Goal: Find specific page/section: Find specific page/section

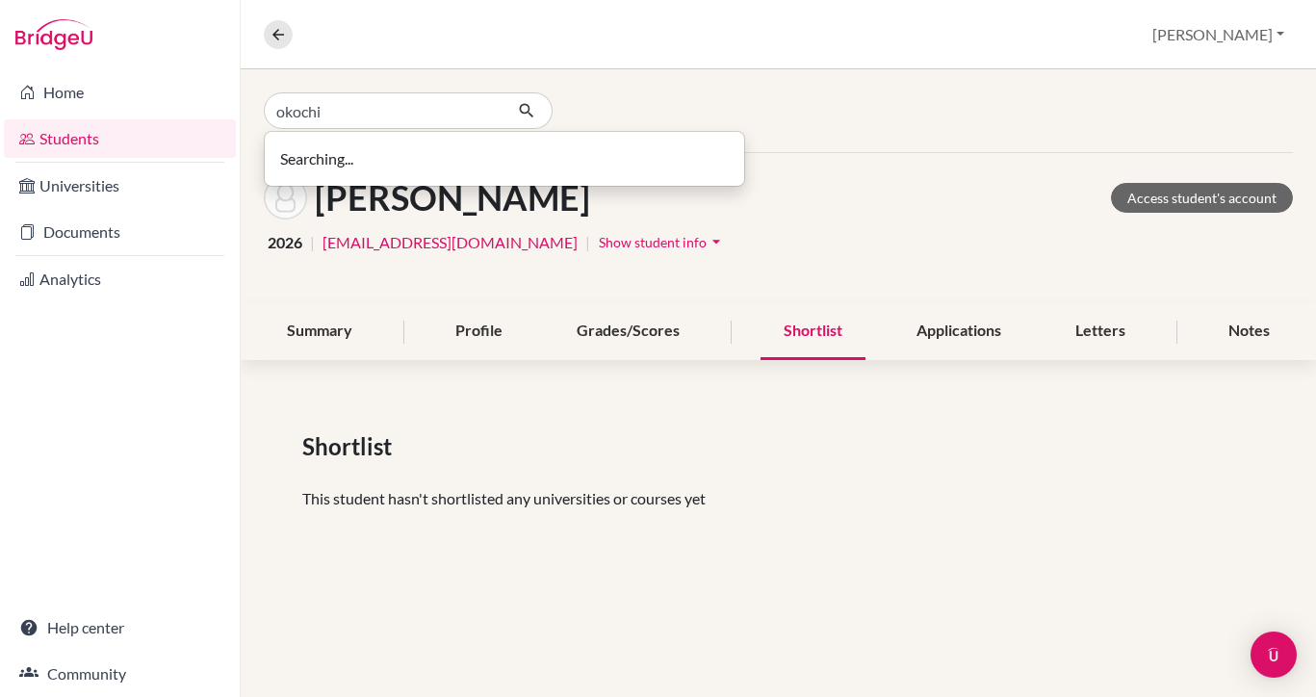
type input "okochi"
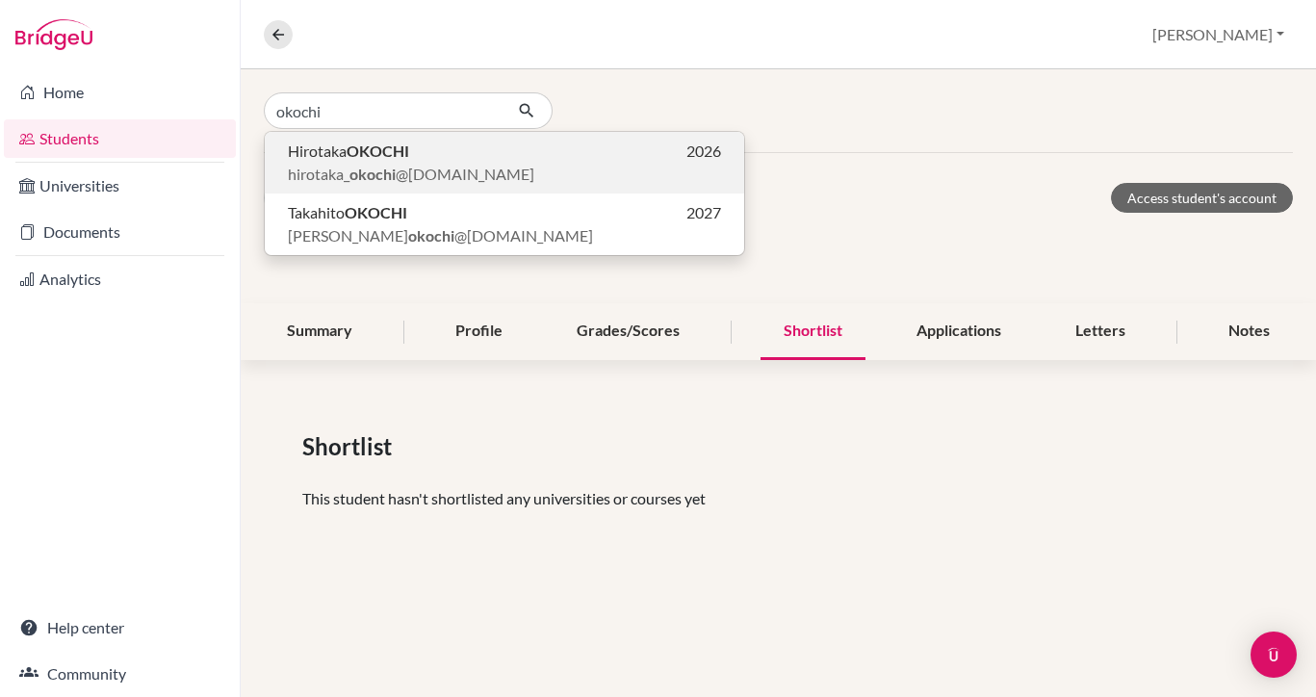
click at [387, 161] on span "[PERSON_NAME]" at bounding box center [348, 151] width 121 height 23
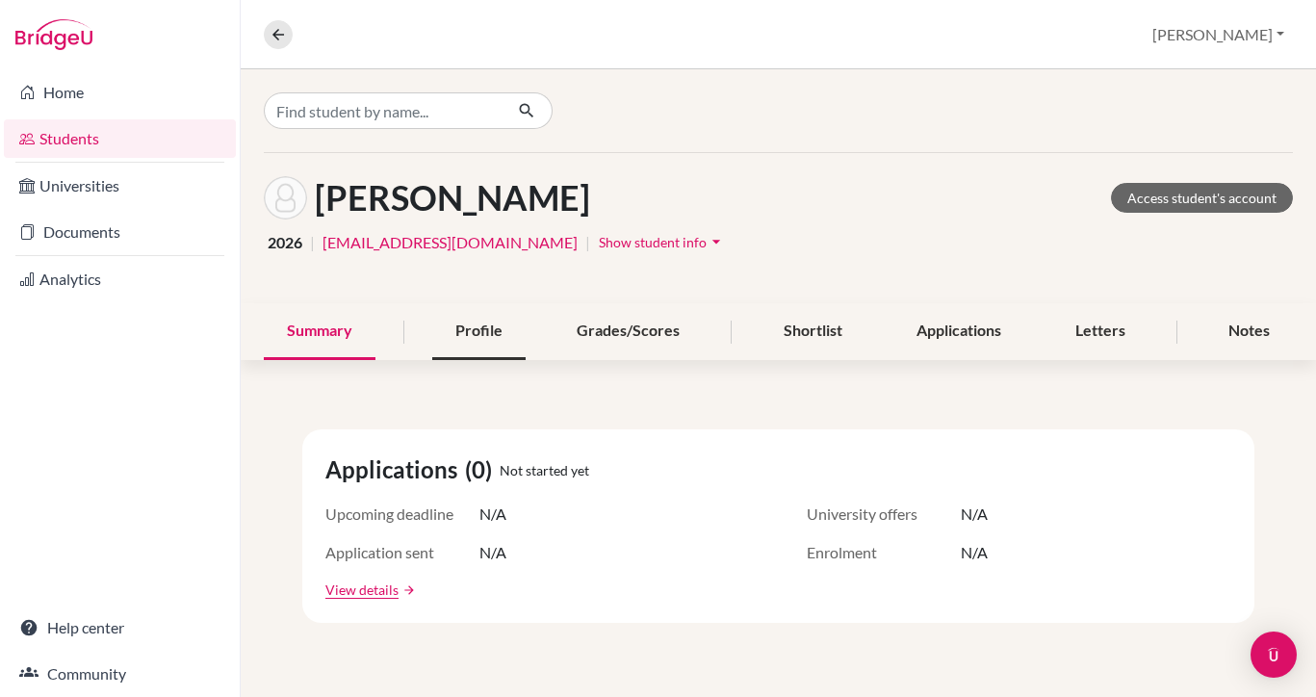
click at [481, 333] on div "Profile" at bounding box center [478, 331] width 93 height 57
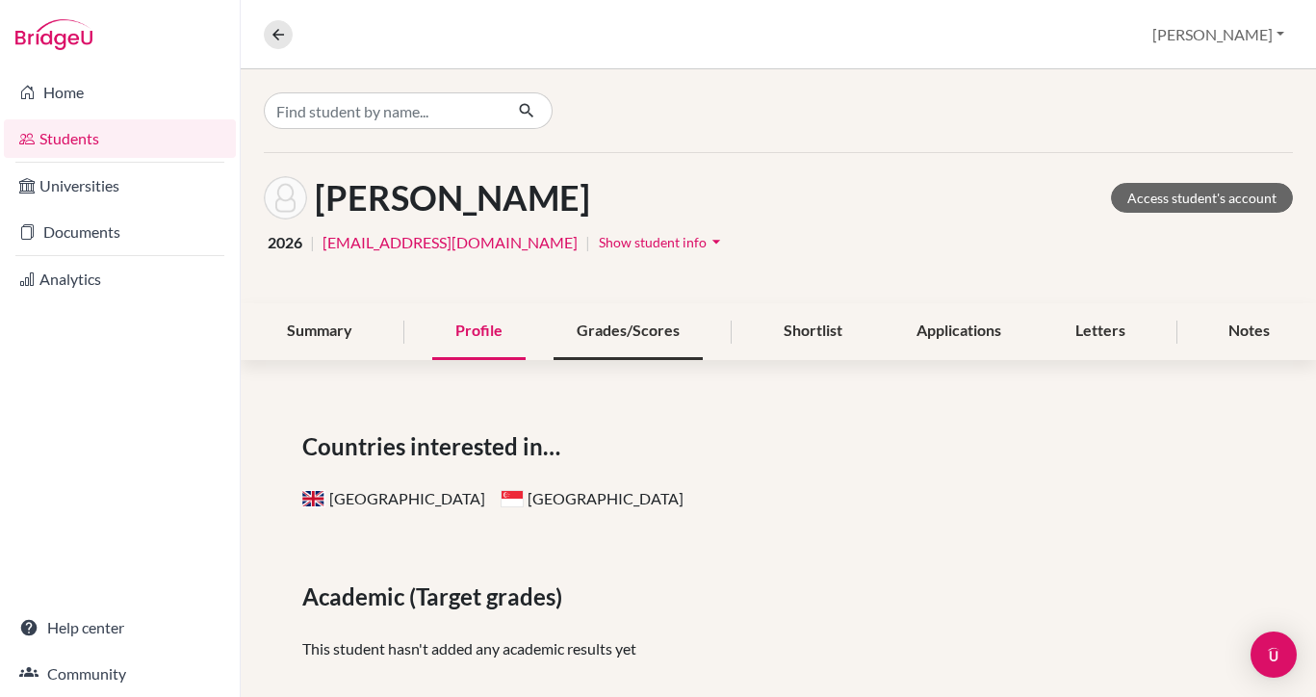
click at [654, 322] on div "Grades/Scores" at bounding box center [628, 331] width 149 height 57
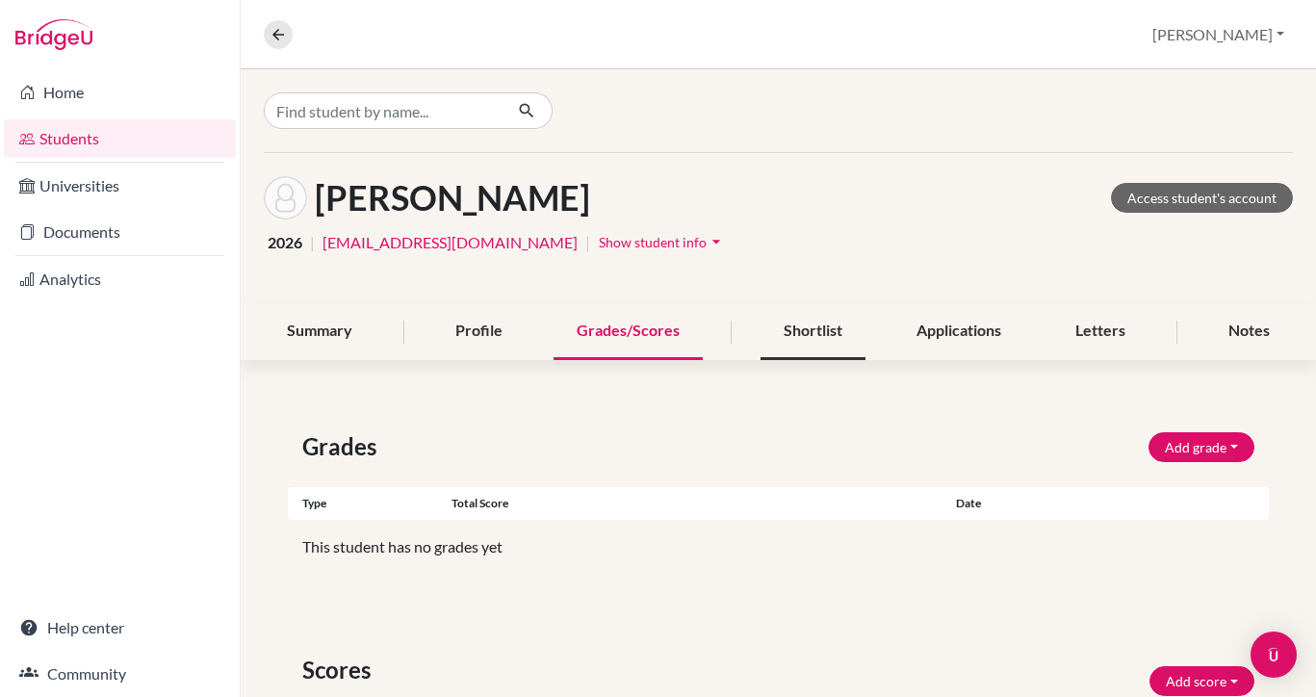
click at [773, 335] on div "Shortlist" at bounding box center [813, 331] width 105 height 57
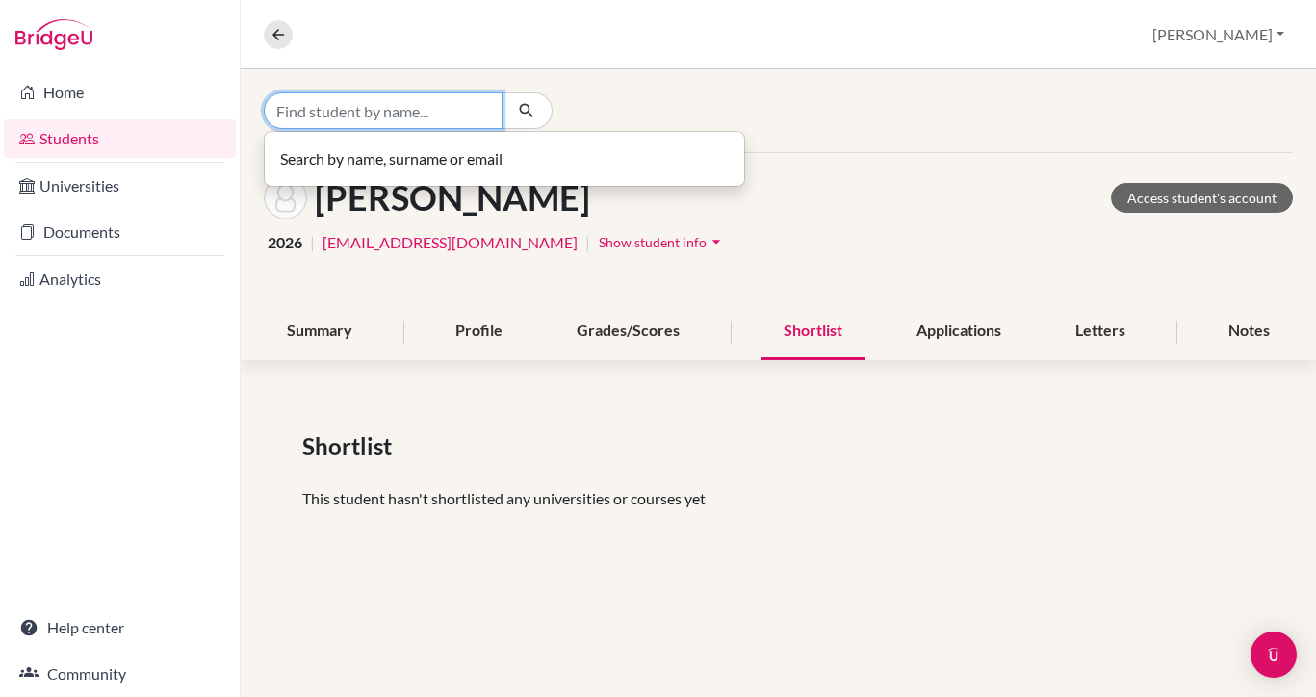
click at [315, 119] on input "Find student by name..." at bounding box center [383, 110] width 239 height 37
type input "D"
type input "CESBERT"
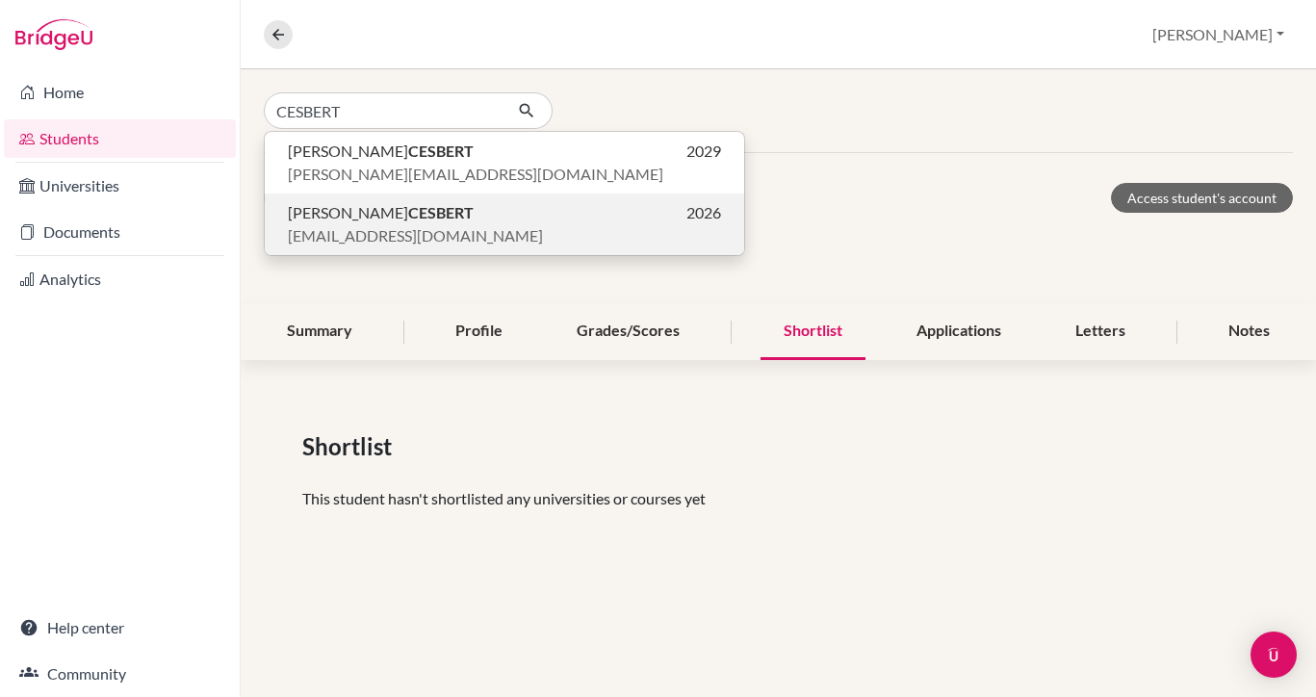
click at [344, 224] on span "[EMAIL_ADDRESS][DOMAIN_NAME]" at bounding box center [415, 235] width 255 height 23
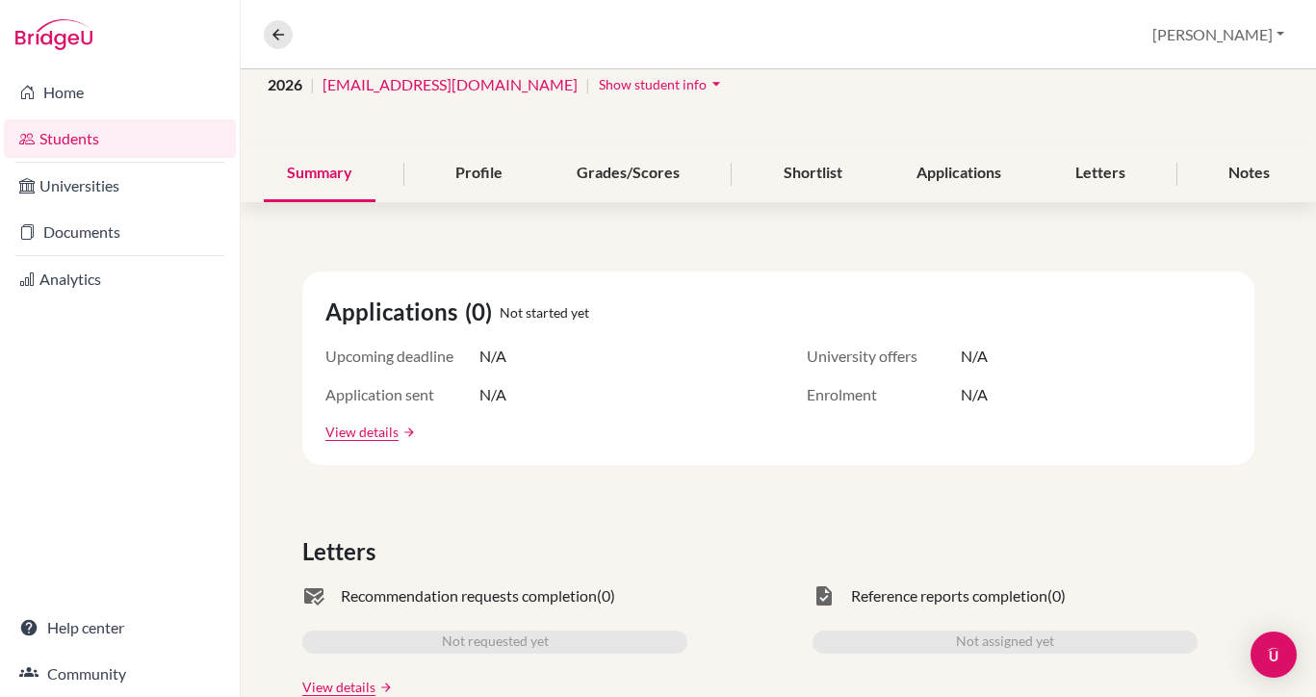
scroll to position [159, 0]
click at [820, 175] on div "Shortlist" at bounding box center [813, 172] width 105 height 57
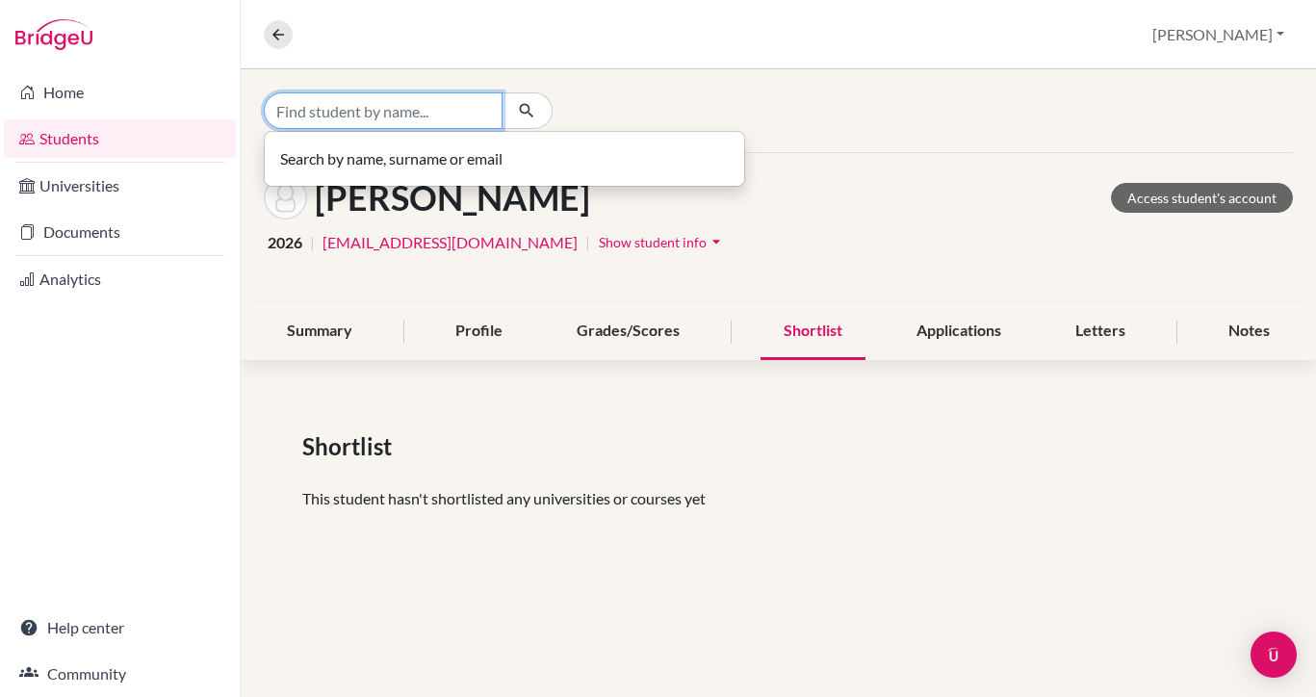
click at [441, 115] on input "Find student by name..." at bounding box center [383, 110] width 239 height 37
type input "n"
click at [362, 115] on input "[PERSON_NAME]" at bounding box center [383, 110] width 239 height 37
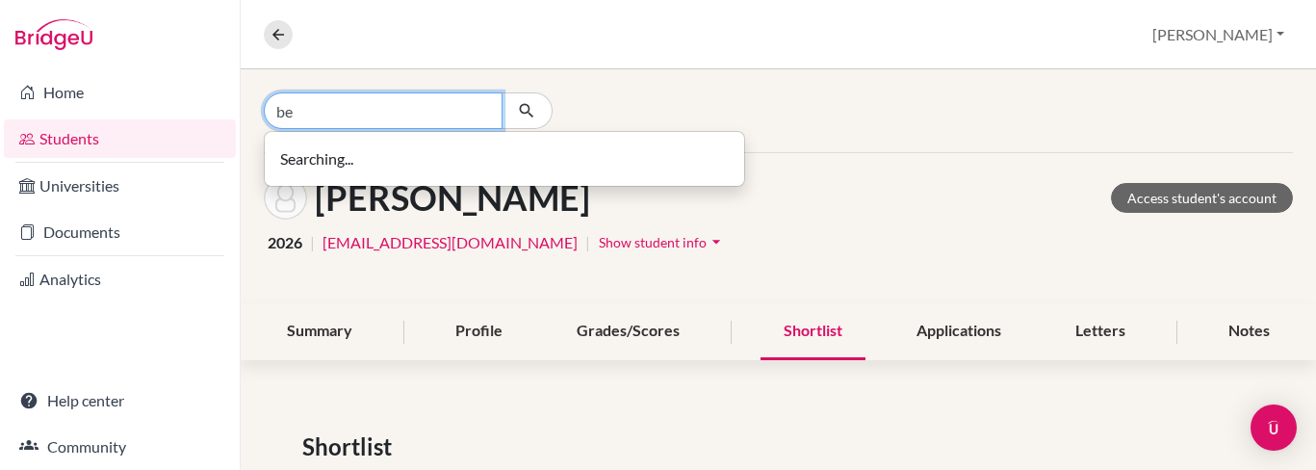
type input "b"
type input "saachi"
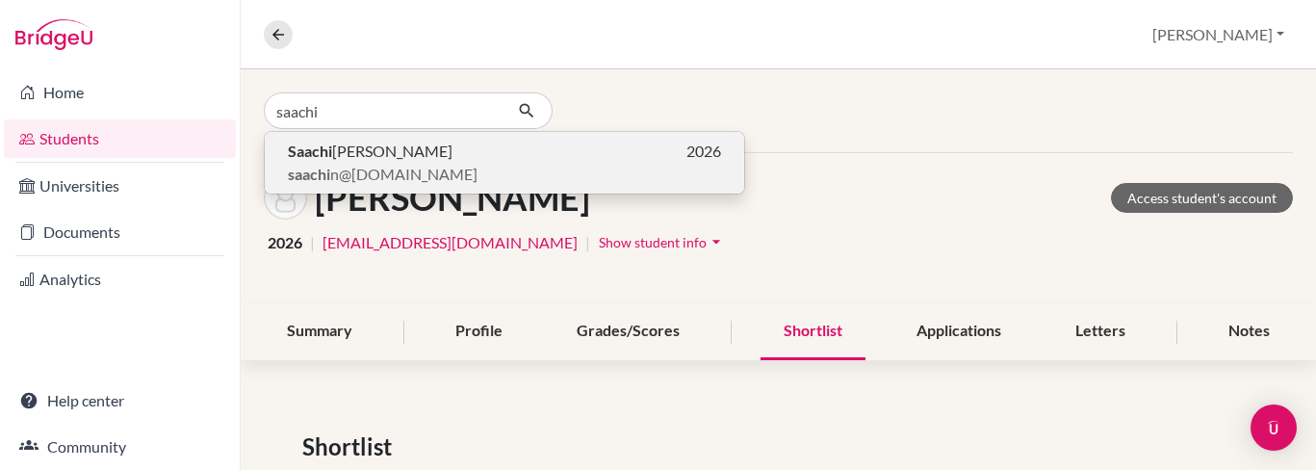
click at [344, 159] on span "[PERSON_NAME] [PERSON_NAME]" at bounding box center [370, 151] width 165 height 23
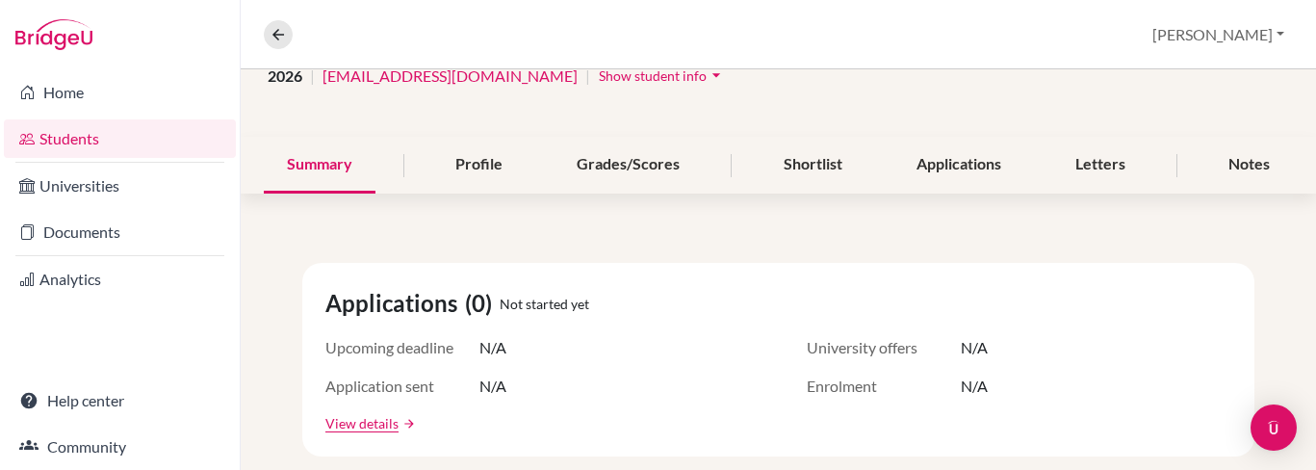
scroll to position [205, 0]
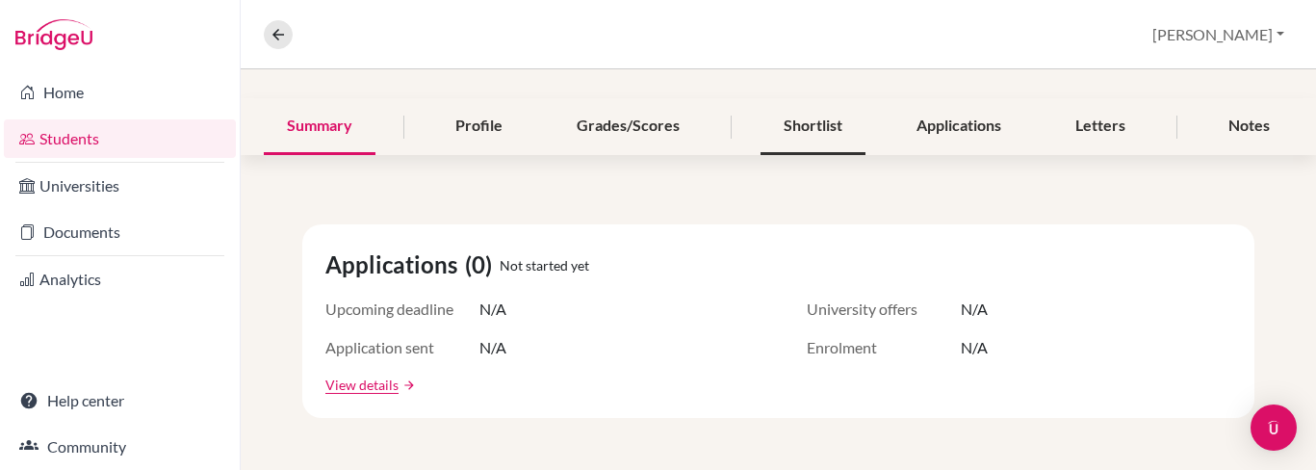
click at [814, 125] on div "Shortlist" at bounding box center [813, 126] width 105 height 57
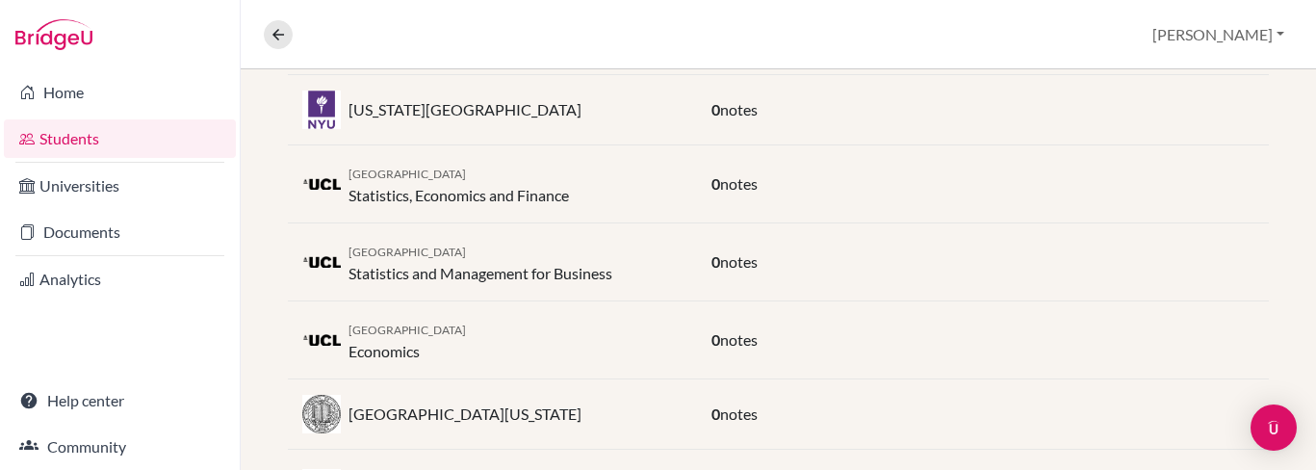
scroll to position [783, 0]
